Goal: Obtain resource: Download file/media

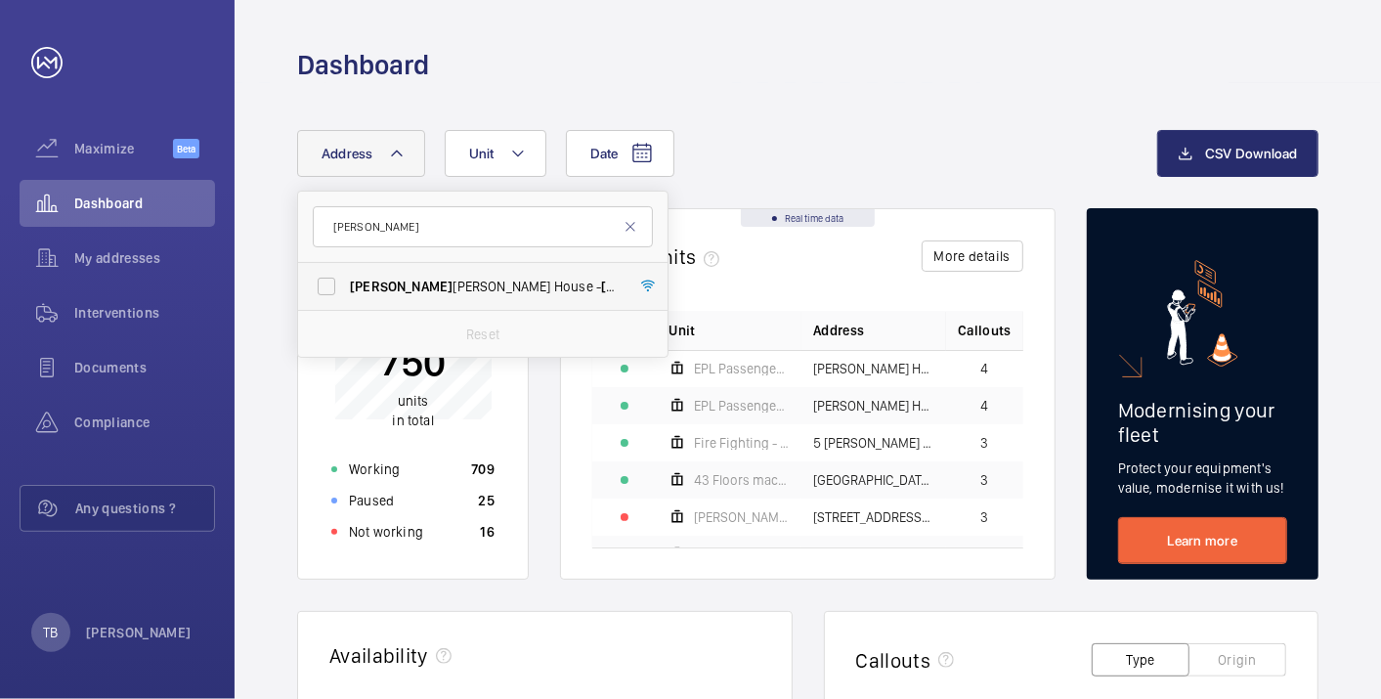
type input "[PERSON_NAME]"
click at [601, 285] on span "[PERSON_NAME]" at bounding box center [652, 287] width 103 height 16
click at [346, 285] on input "[PERSON_NAME] House - [PERSON_NAME][GEOGRAPHIC_DATA]" at bounding box center [326, 286] width 39 height 39
checkbox input "true"
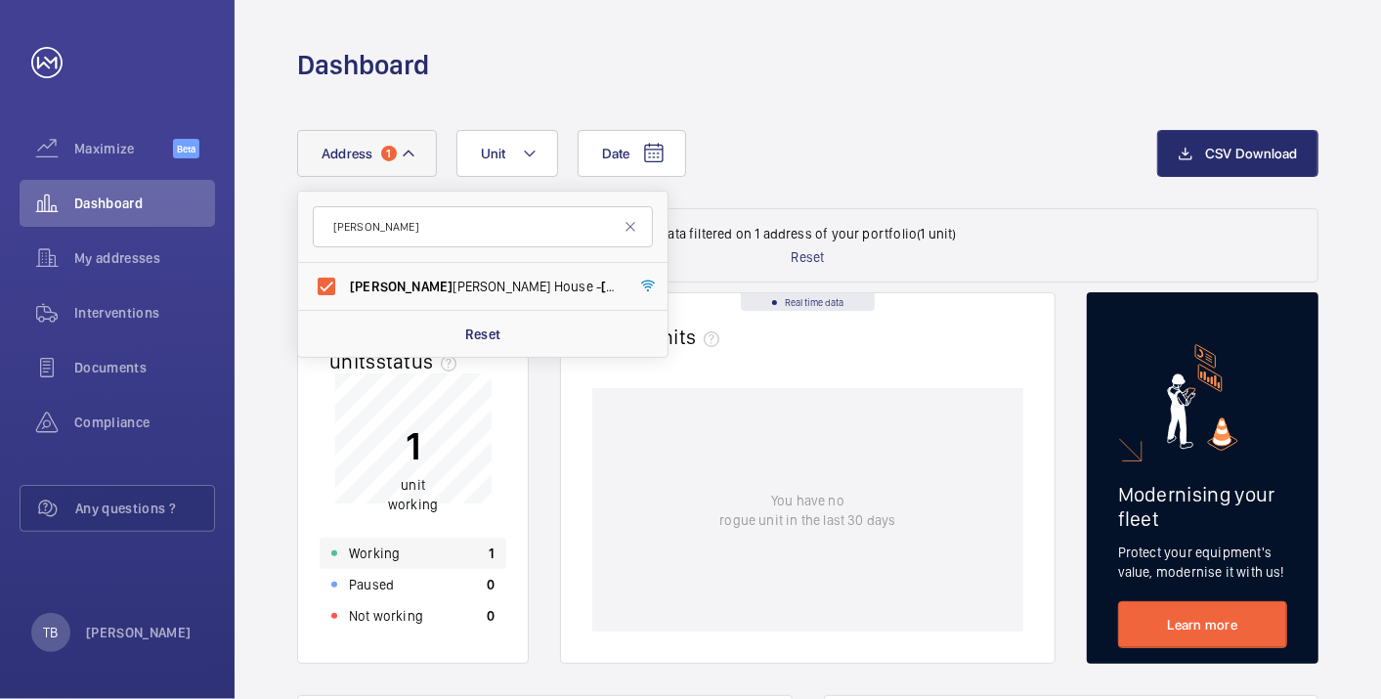
click at [418, 554] on div "Working 1" at bounding box center [413, 553] width 187 height 31
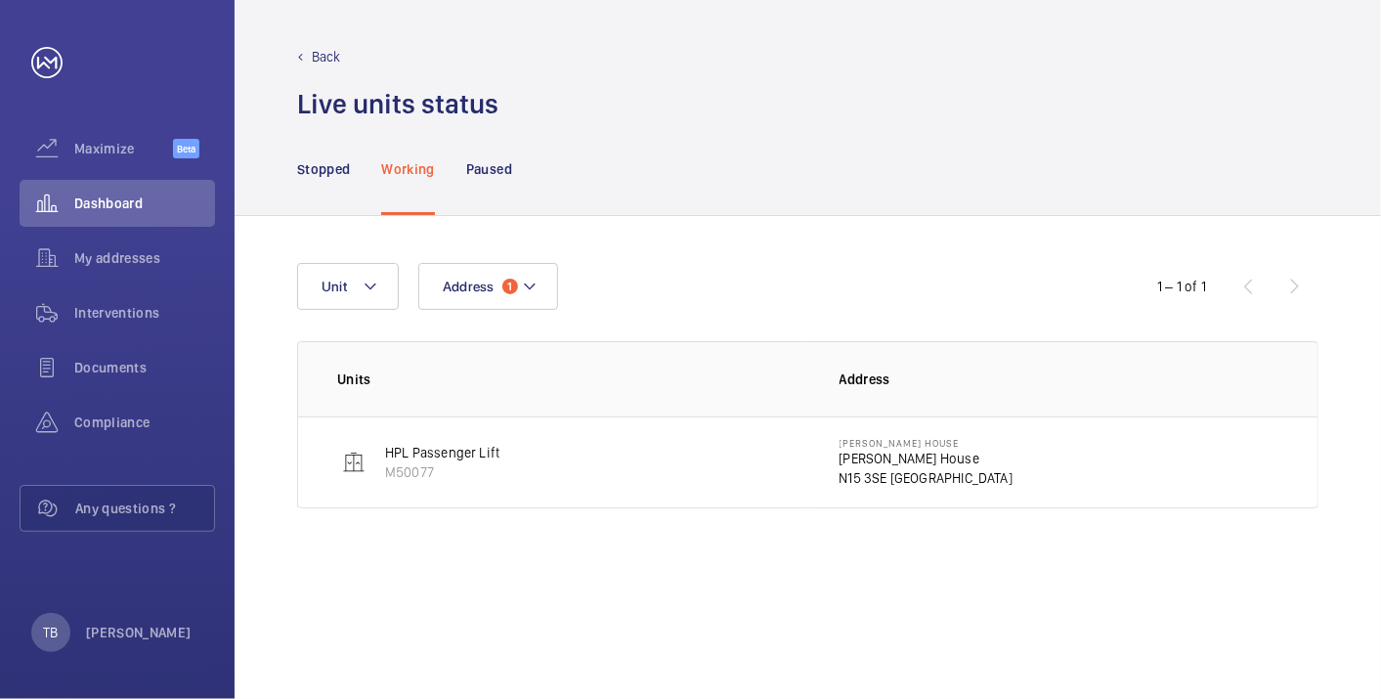
click at [883, 458] on p "[PERSON_NAME] House" at bounding box center [927, 459] width 174 height 20
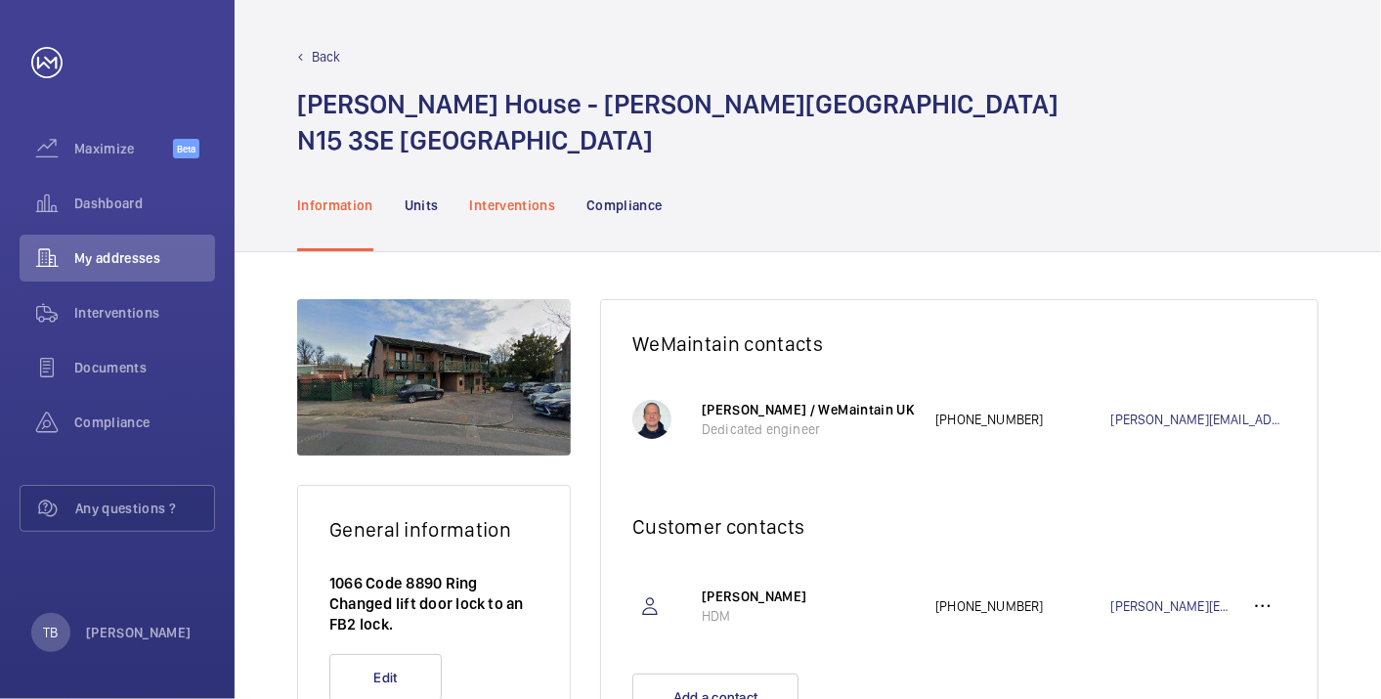
click at [508, 208] on p "Interventions" at bounding box center [513, 206] width 86 height 20
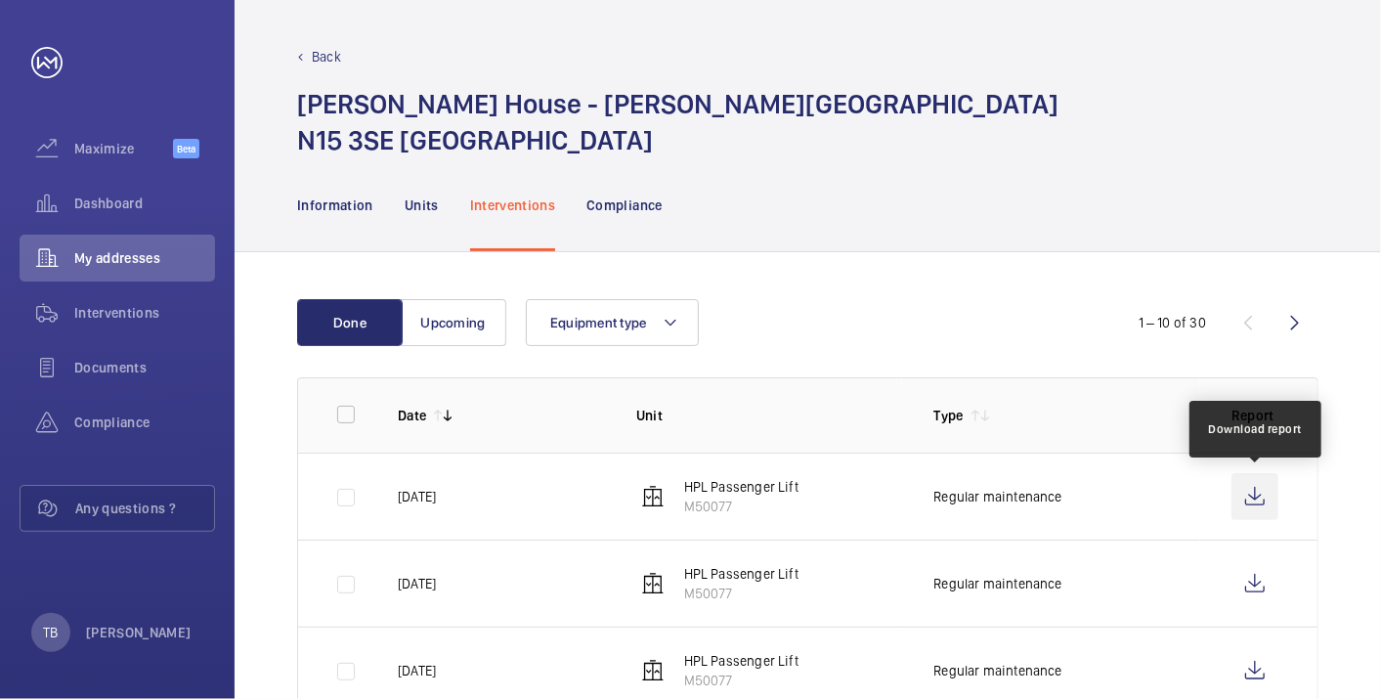
click at [1246, 488] on wm-front-icon-button at bounding box center [1255, 496] width 47 height 47
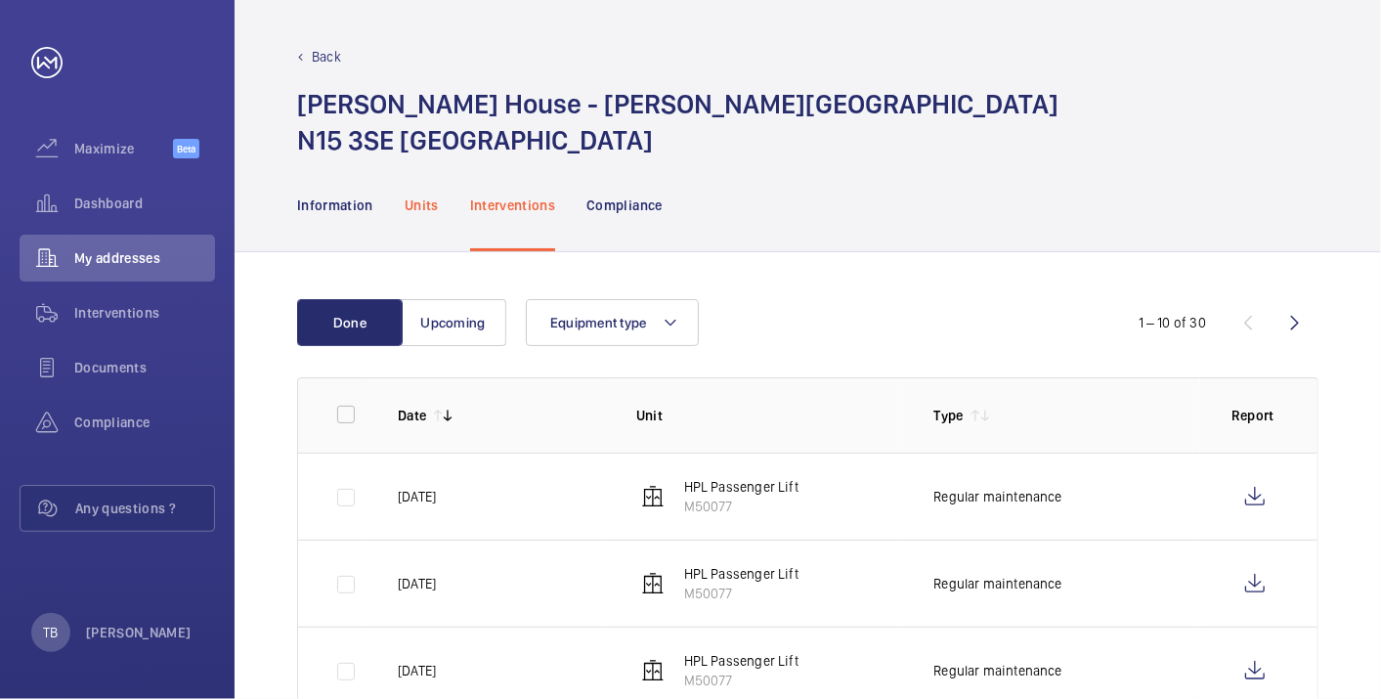
click at [424, 206] on p "Units" at bounding box center [422, 206] width 34 height 20
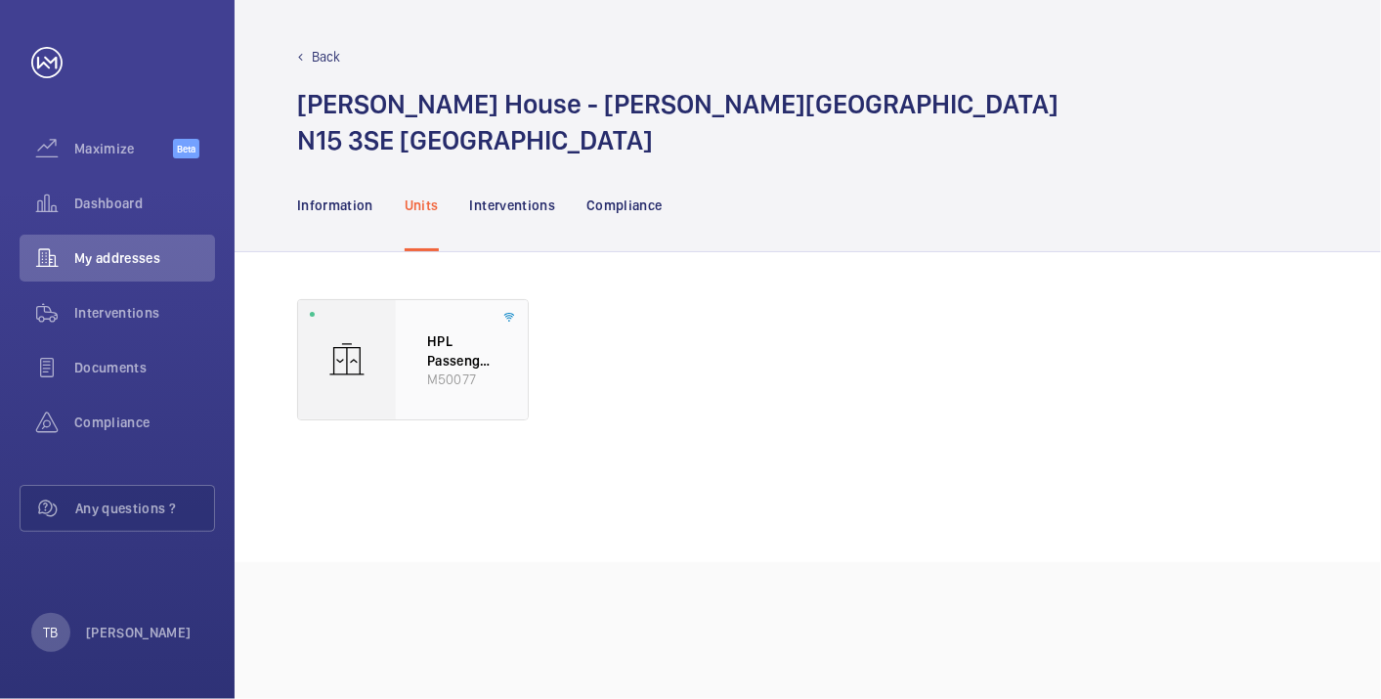
click at [436, 357] on p "HPL Passenger Lift" at bounding box center [461, 350] width 69 height 38
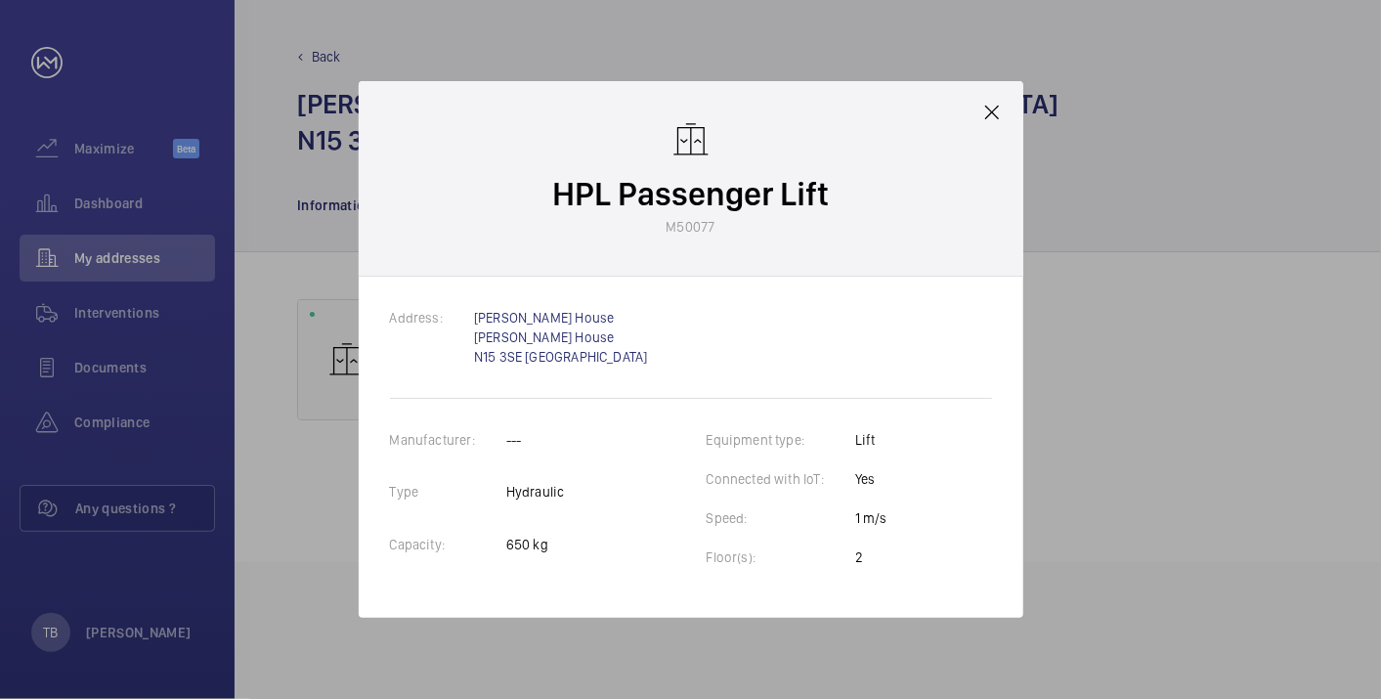
click at [988, 118] on mat-icon at bounding box center [992, 112] width 23 height 23
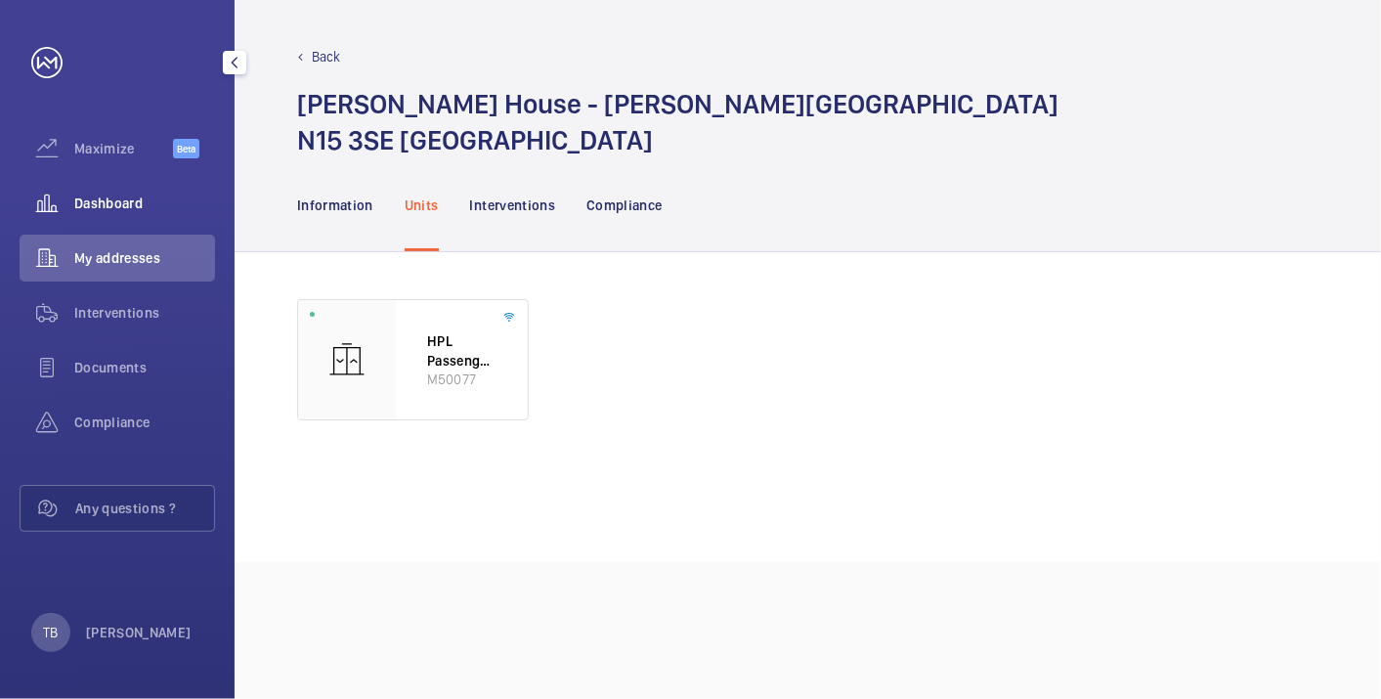
click at [94, 206] on span "Dashboard" at bounding box center [144, 204] width 141 height 20
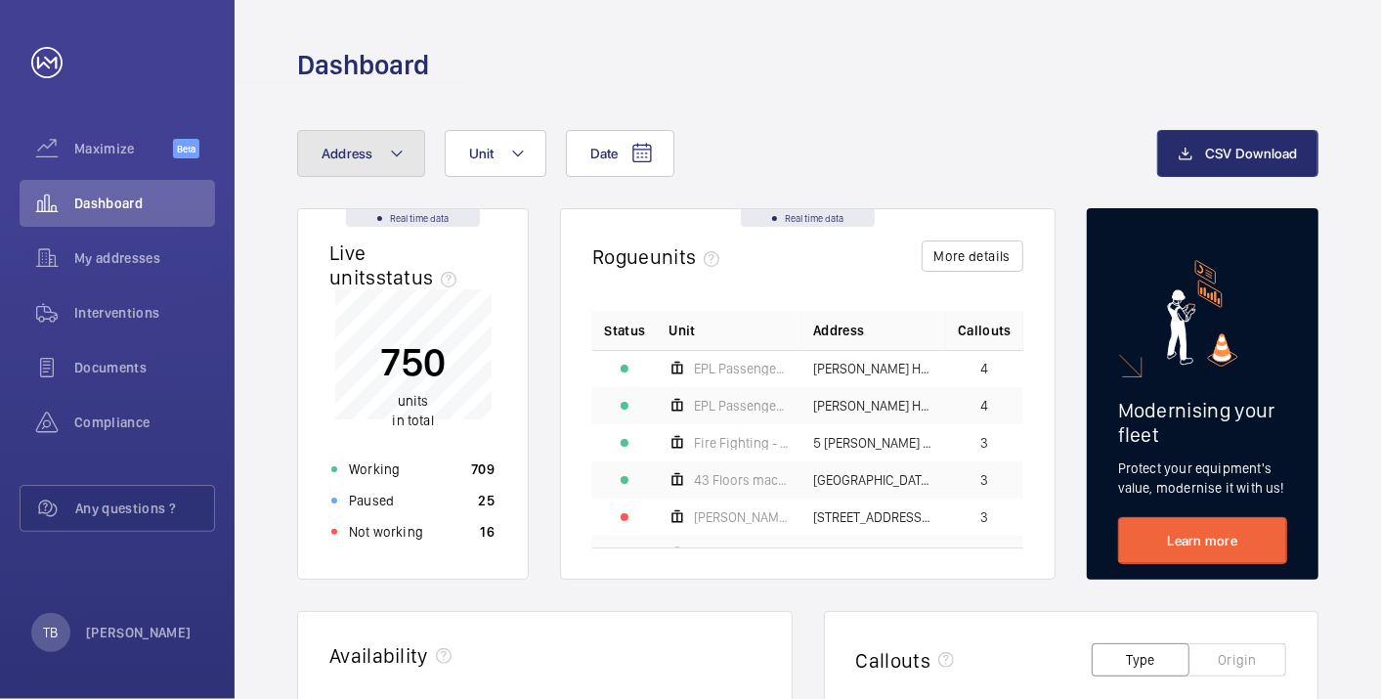
click at [399, 176] on button "Address" at bounding box center [361, 153] width 128 height 47
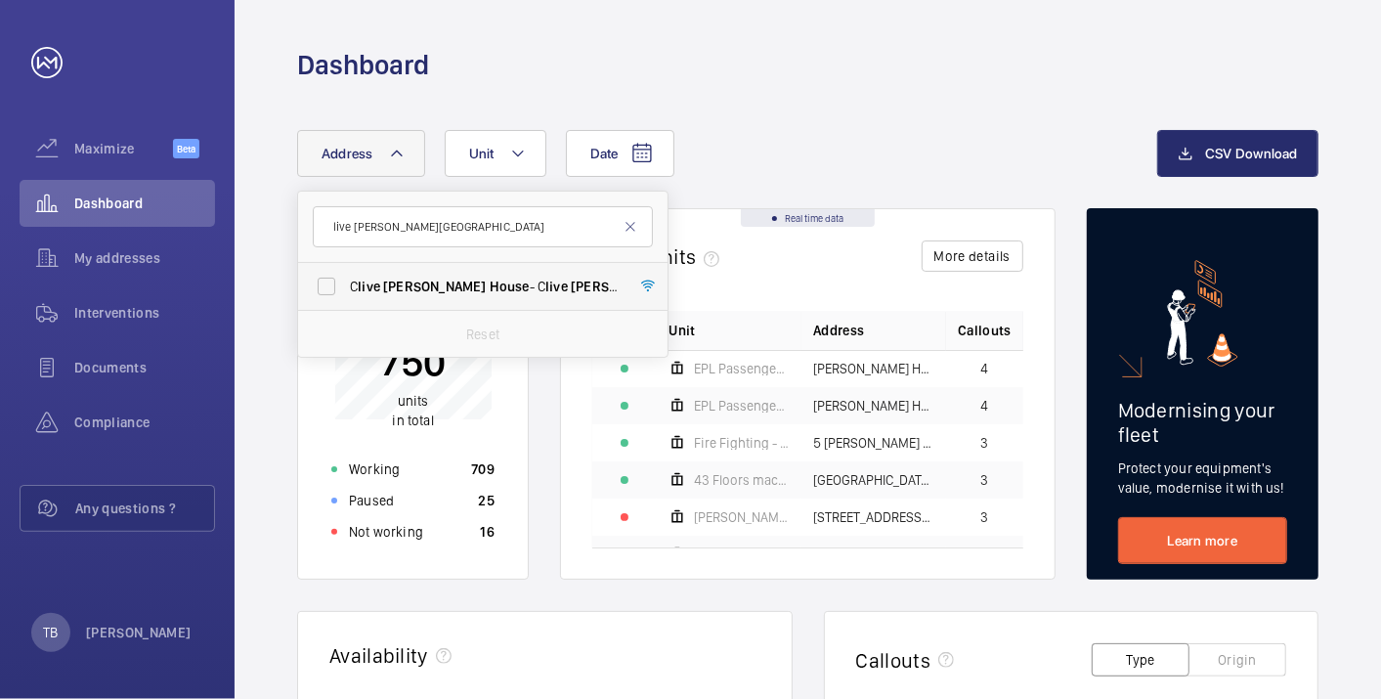
type input "live [PERSON_NAME][GEOGRAPHIC_DATA]"
click at [391, 291] on span "[PERSON_NAME]" at bounding box center [434, 287] width 103 height 16
click at [346, 291] on input "C live [PERSON_NAME][GEOGRAPHIC_DATA] - [GEOGRAPHIC_DATA][PERSON_NAME]" at bounding box center [326, 286] width 39 height 39
checkbox input "true"
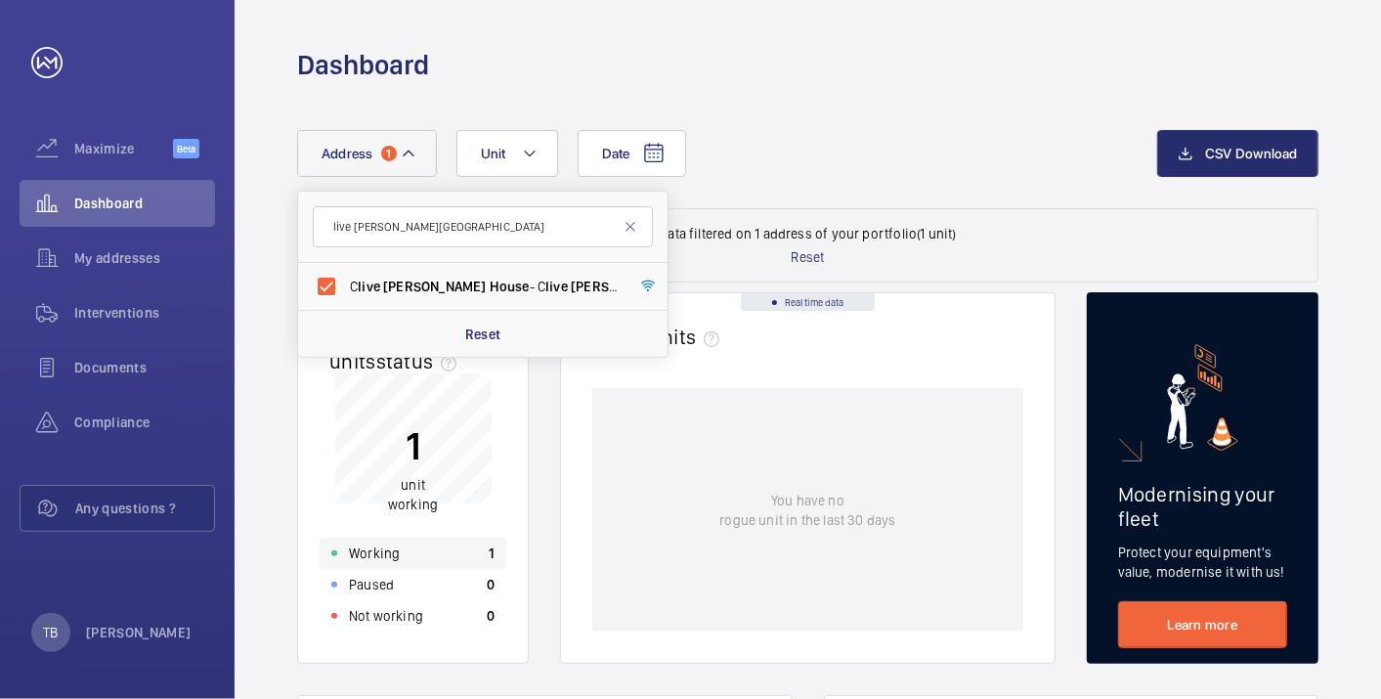
click at [399, 552] on div "Working 1" at bounding box center [413, 553] width 187 height 31
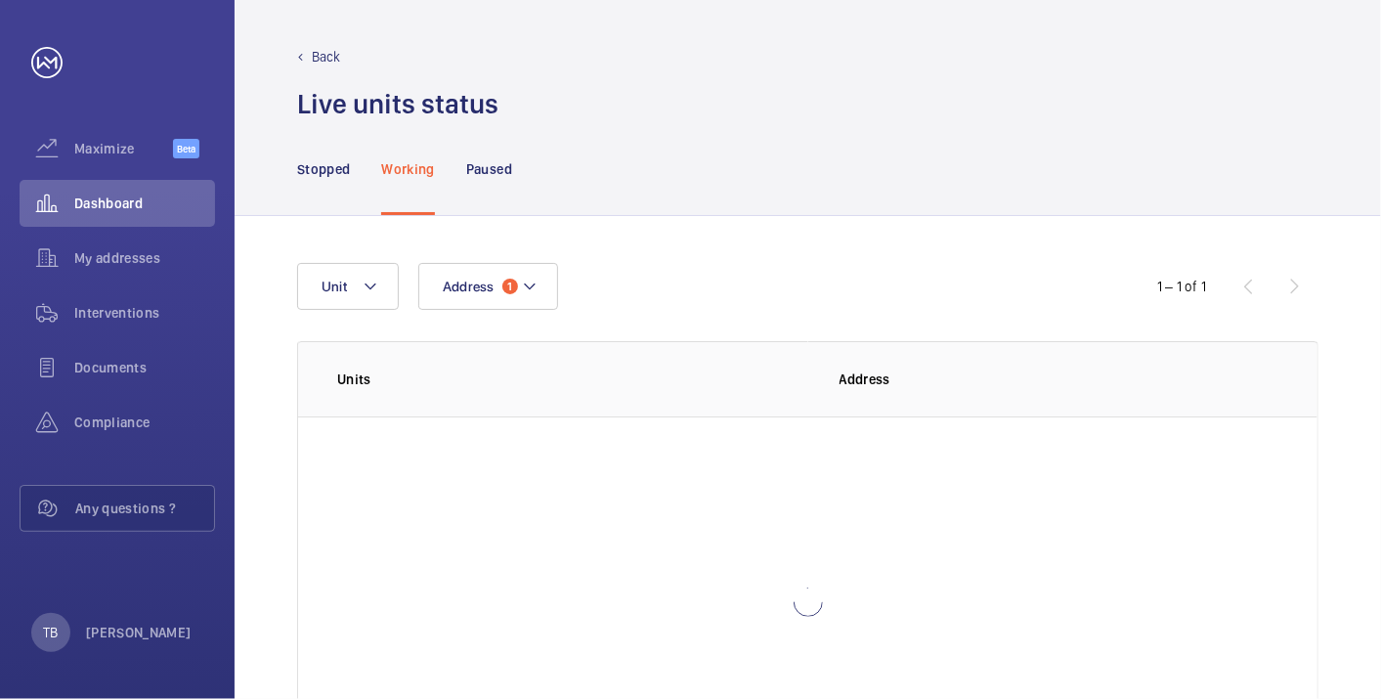
scroll to position [134, 0]
click at [872, 455] on p "[PERSON_NAME] House" at bounding box center [927, 459] width 174 height 20
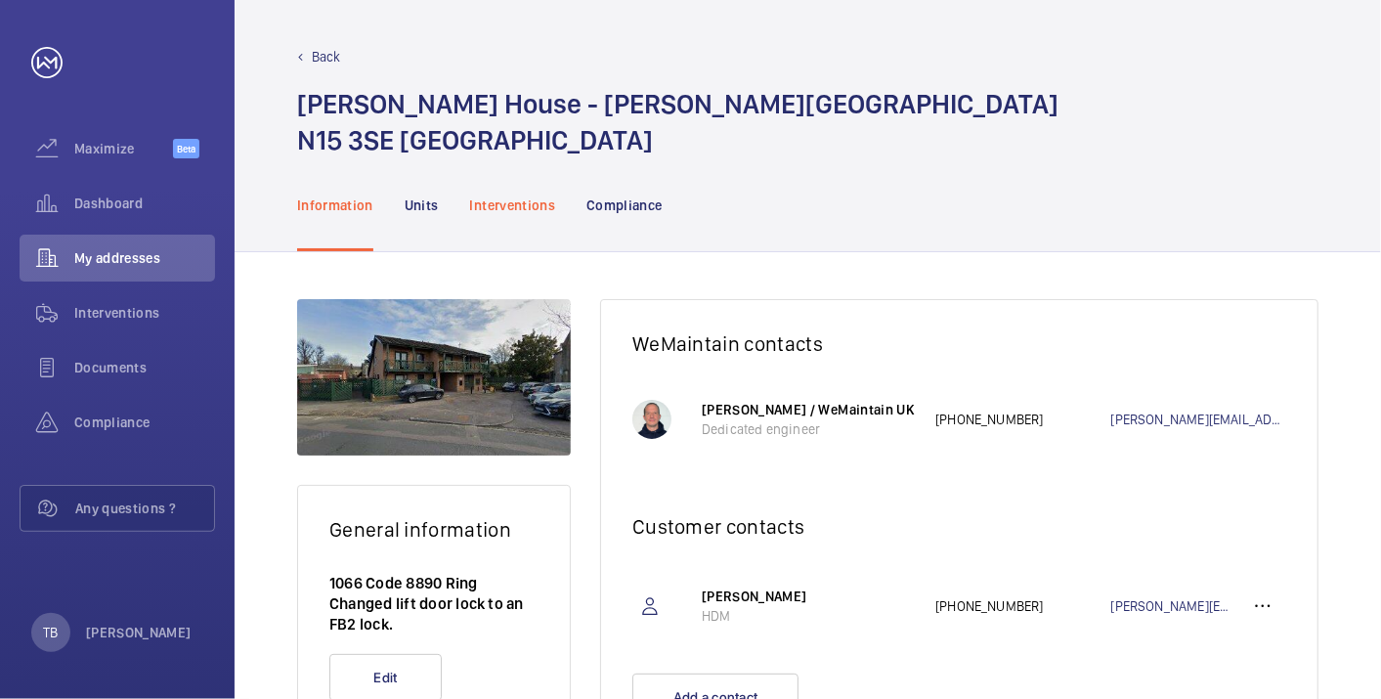
click at [522, 200] on p "Interventions" at bounding box center [513, 206] width 86 height 20
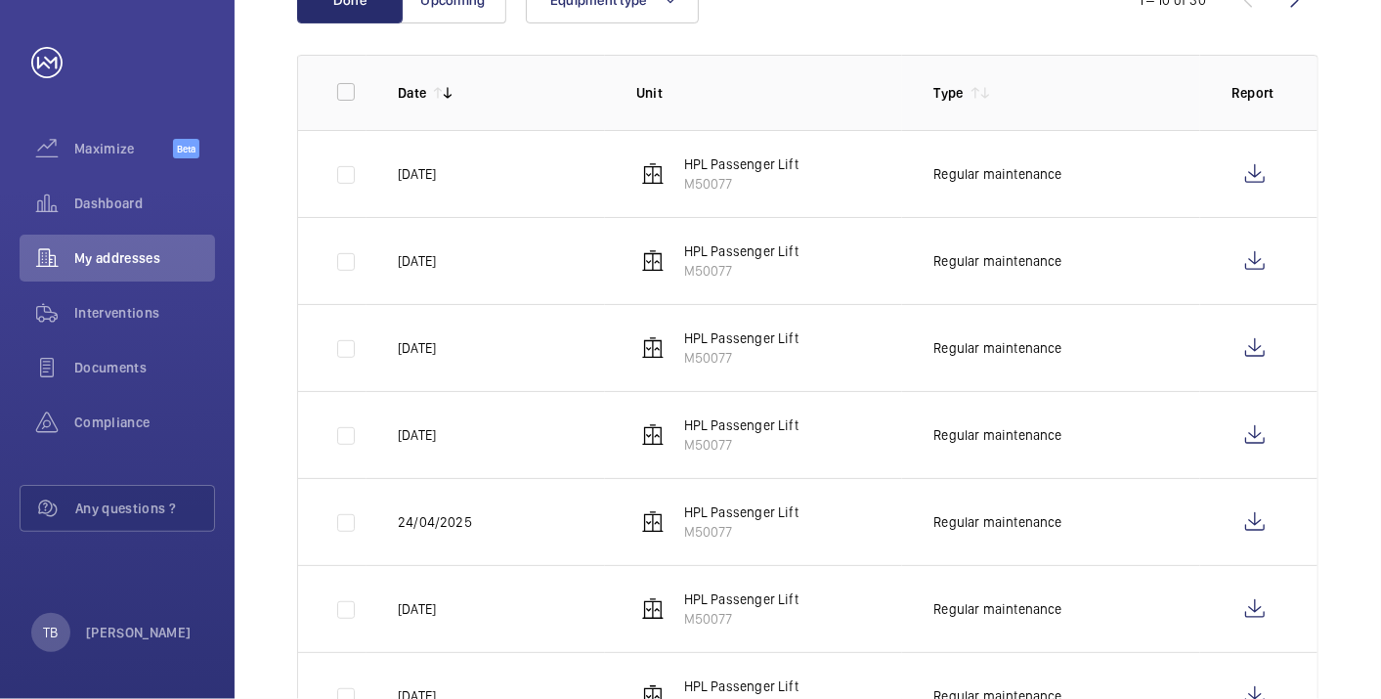
scroll to position [395, 0]
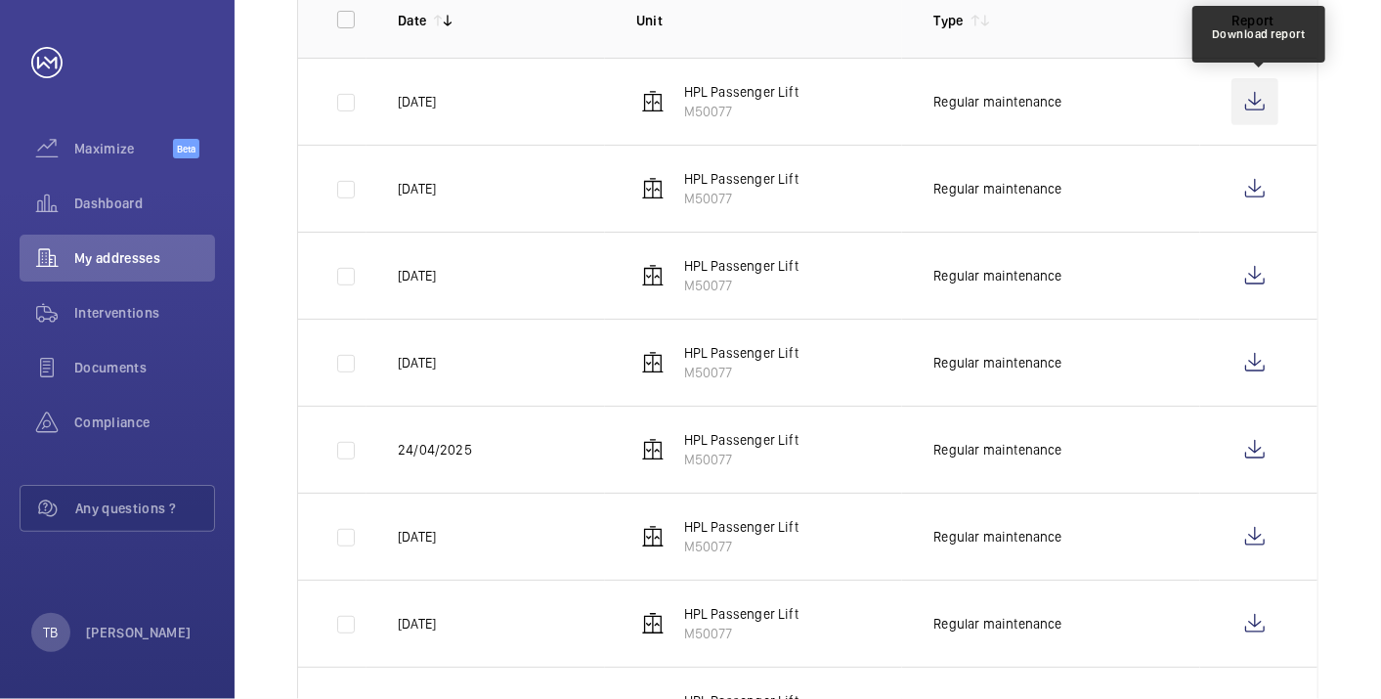
click at [1257, 103] on wm-front-icon-button at bounding box center [1255, 101] width 47 height 47
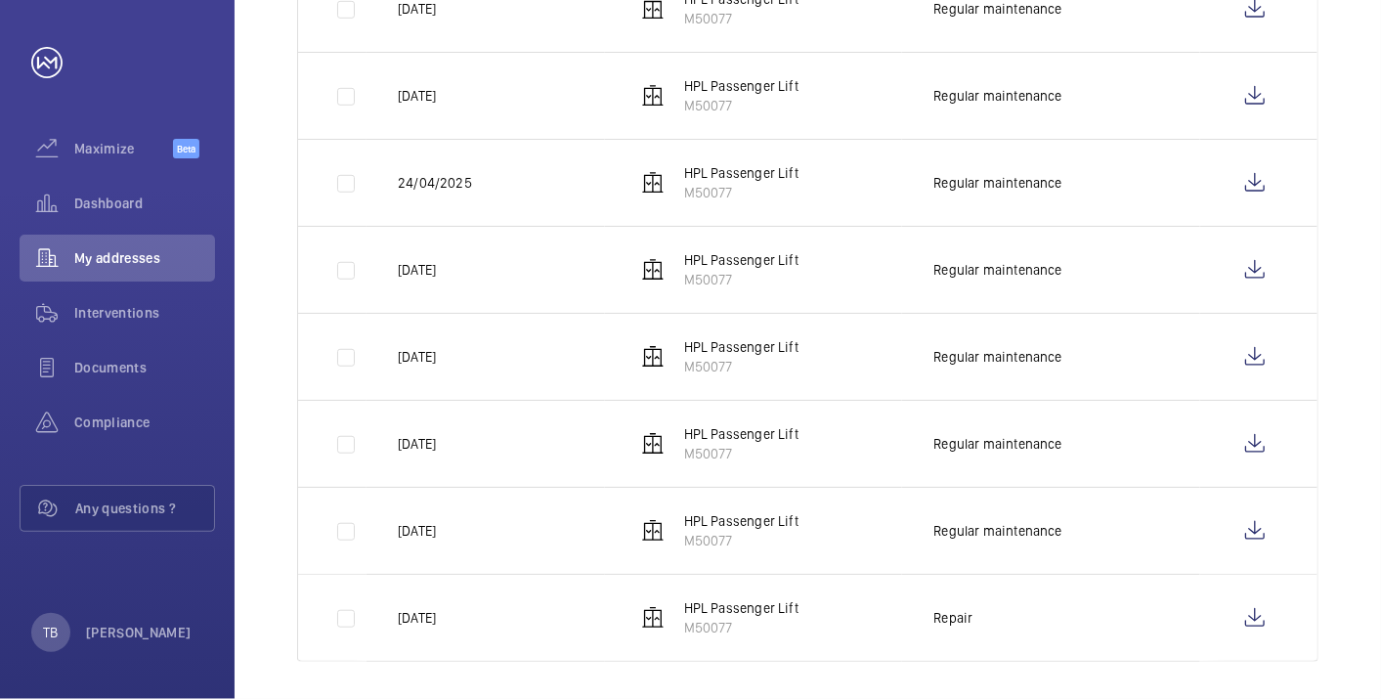
scroll to position [667, 0]
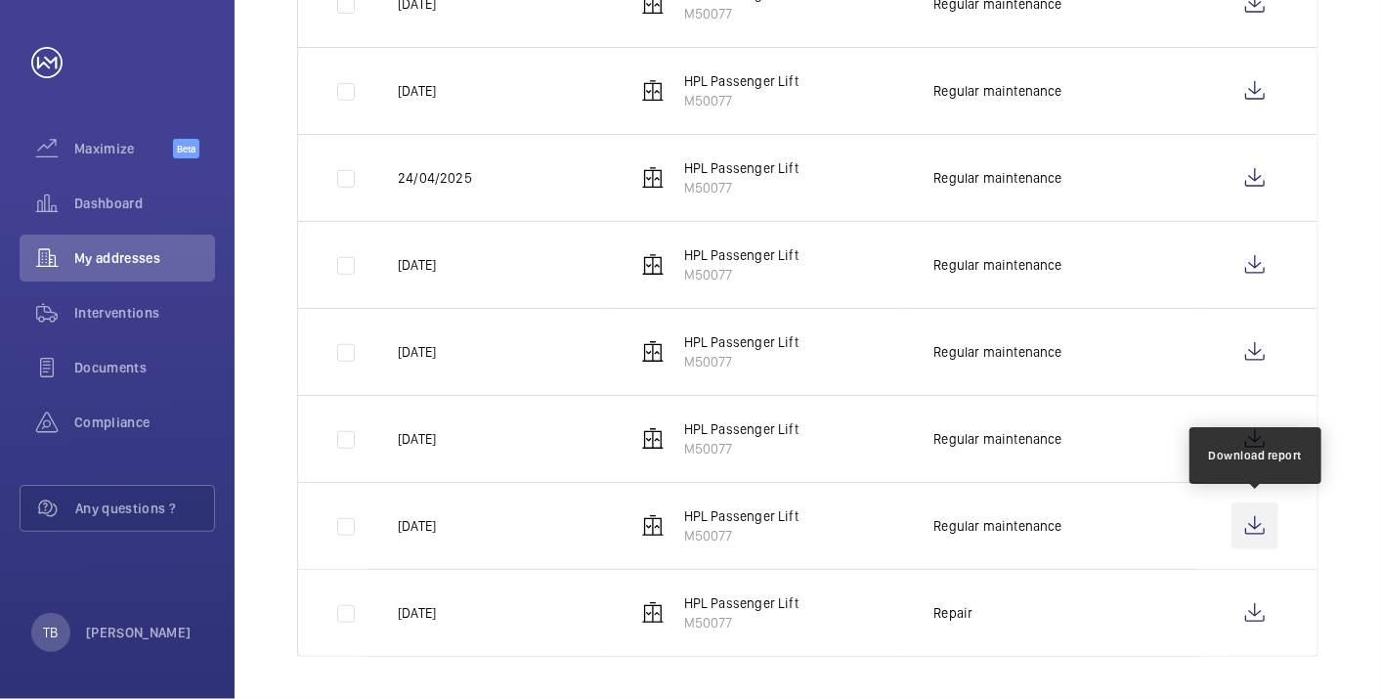
click at [1263, 514] on wm-front-icon-button at bounding box center [1255, 526] width 47 height 47
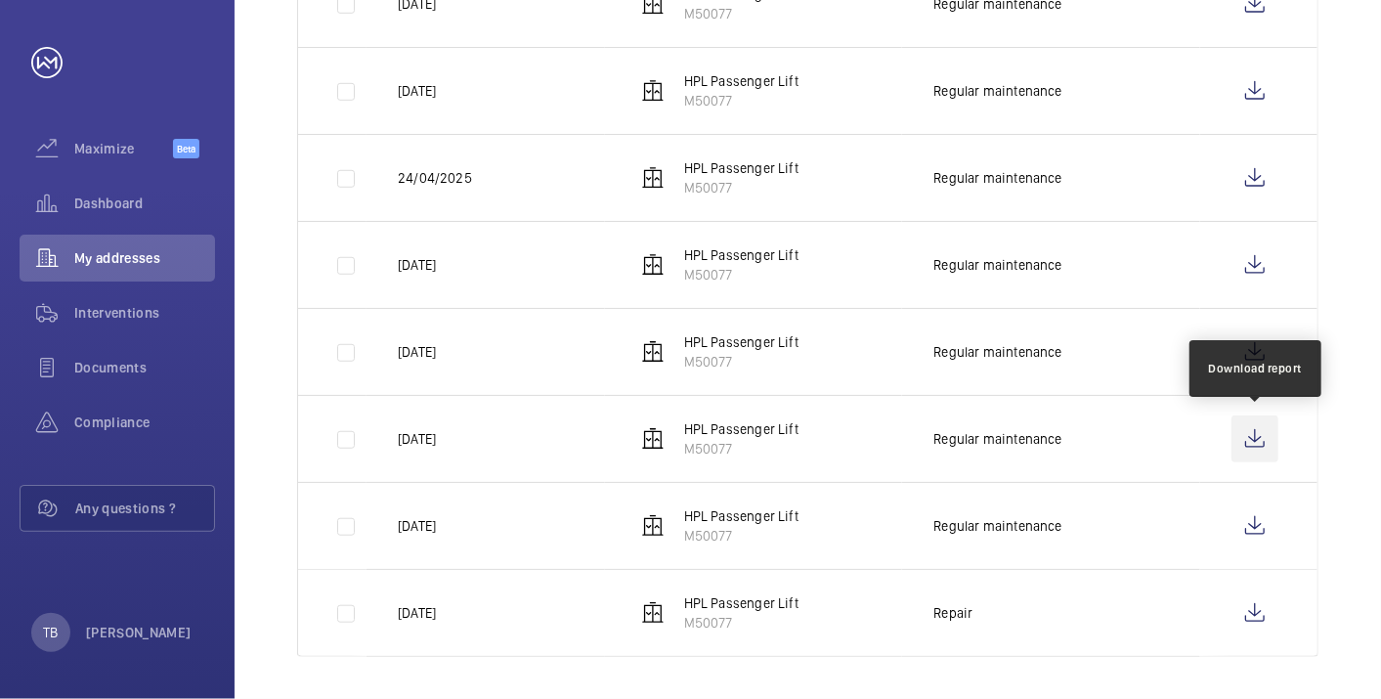
click at [1255, 426] on wm-front-icon-button at bounding box center [1255, 439] width 47 height 47
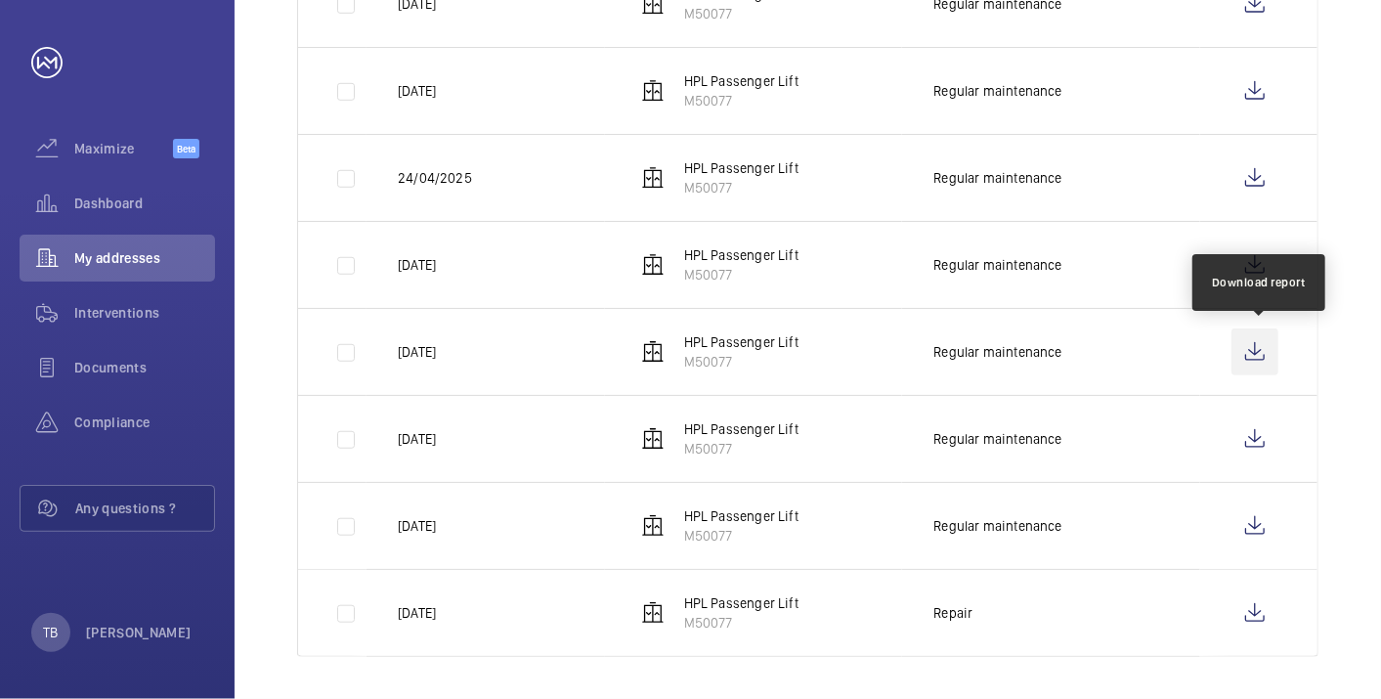
click at [1268, 334] on wm-front-icon-button at bounding box center [1255, 352] width 47 height 47
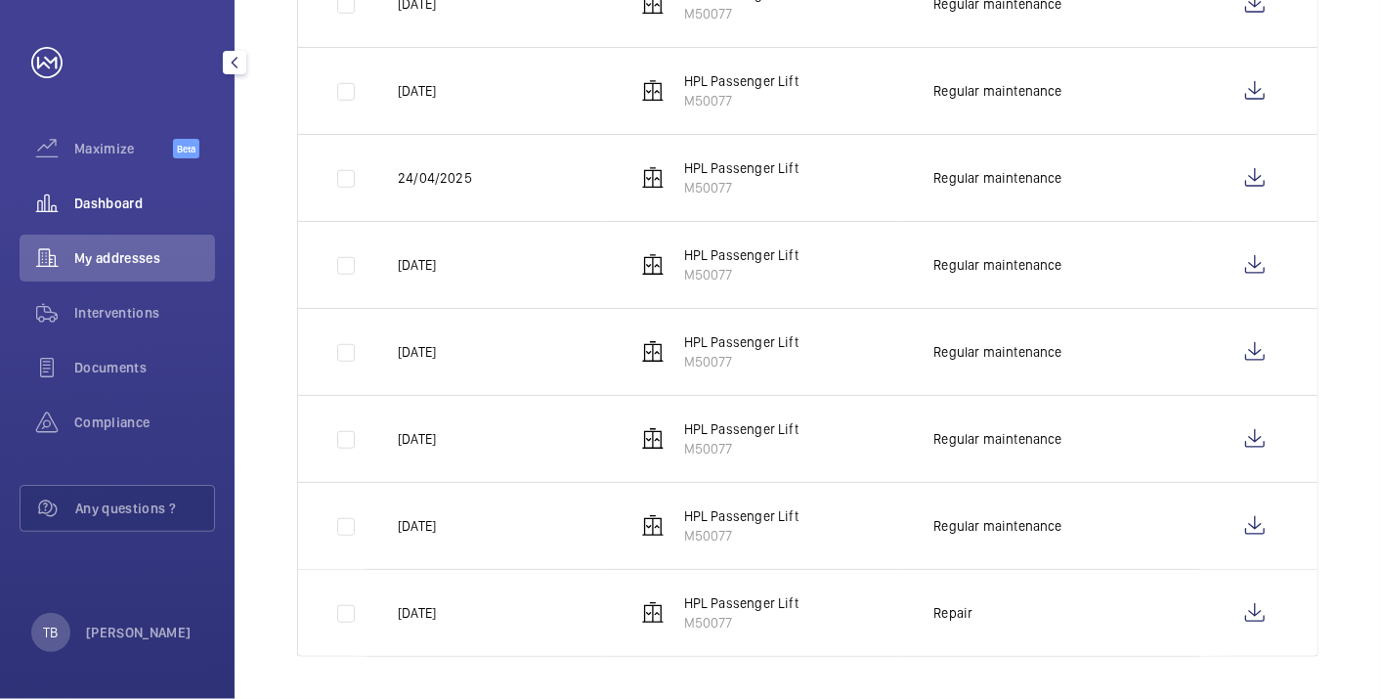
click at [145, 199] on span "Dashboard" at bounding box center [144, 204] width 141 height 20
